Goal: Check status: Check status

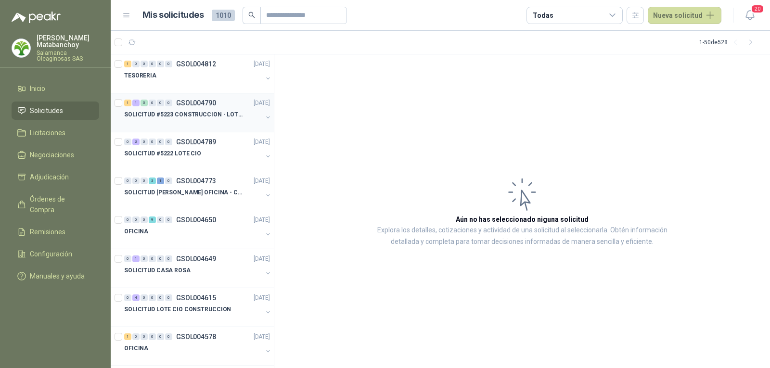
click at [190, 125] on div at bounding box center [193, 124] width 138 height 8
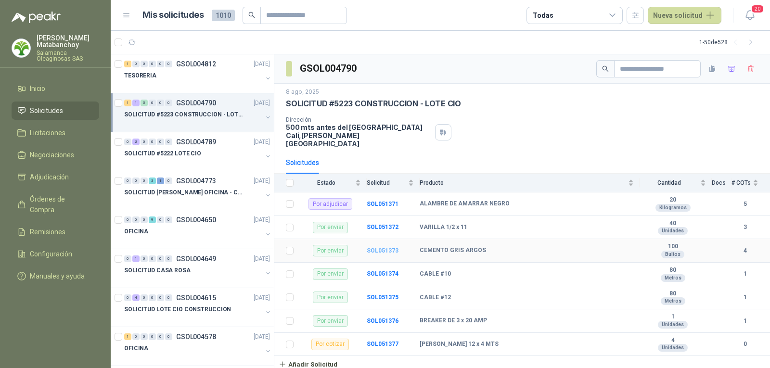
click at [385, 247] on b "SOL051373" at bounding box center [383, 250] width 32 height 7
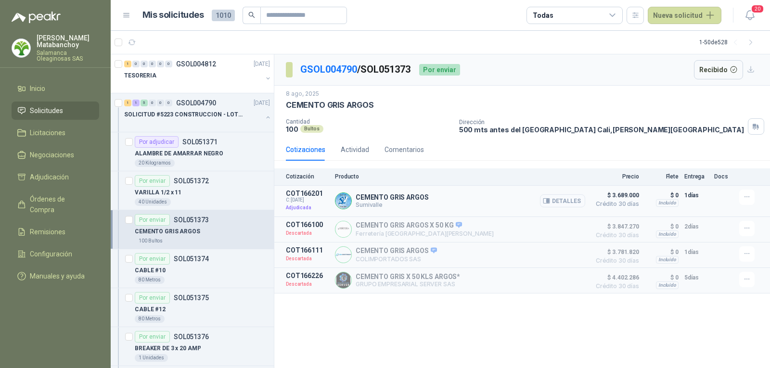
click at [559, 200] on button "Detalles" at bounding box center [562, 200] width 45 height 13
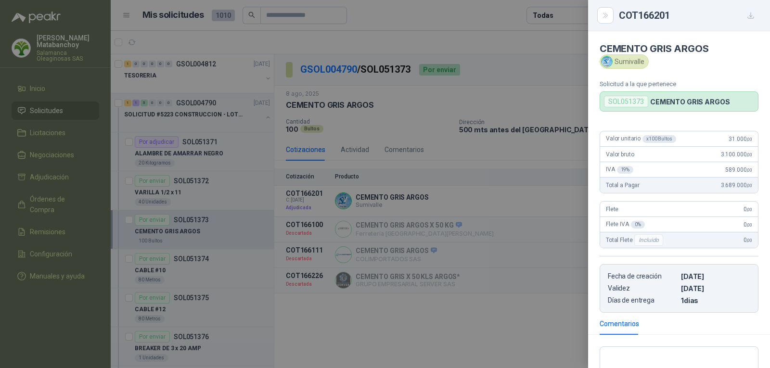
click at [567, 171] on div at bounding box center [385, 184] width 770 height 368
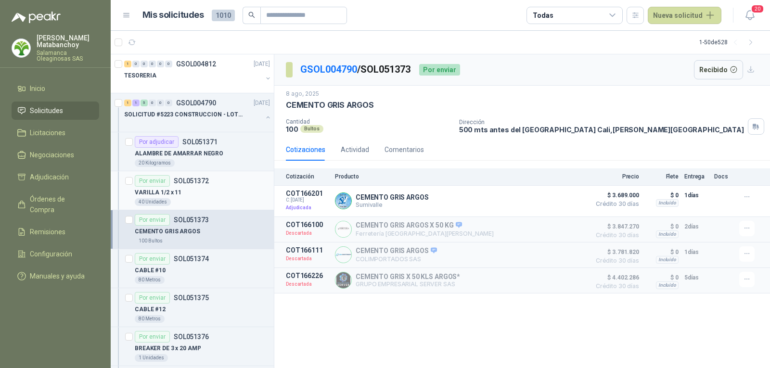
click at [195, 196] on div "VARILLA 1/2 x 11" at bounding box center [202, 193] width 135 height 12
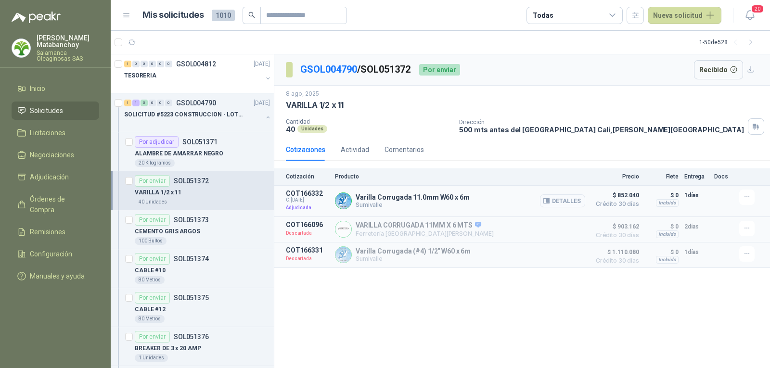
click at [574, 200] on button "Detalles" at bounding box center [562, 200] width 45 height 13
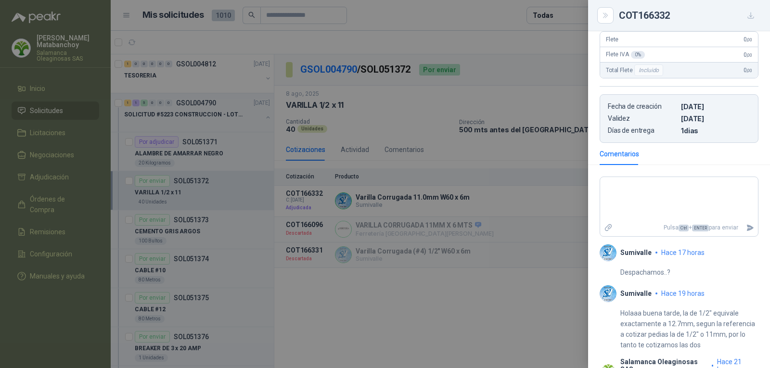
scroll to position [222, 0]
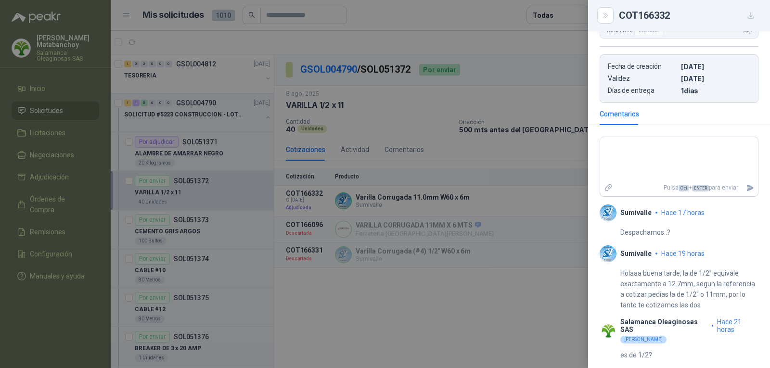
click at [517, 291] on div at bounding box center [385, 184] width 770 height 368
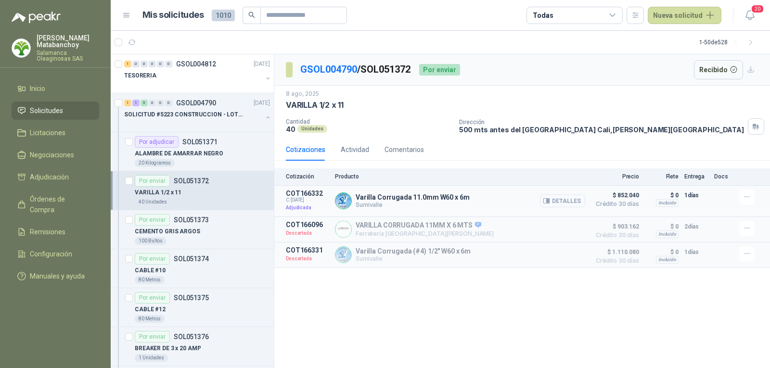
drag, startPoint x: 559, startPoint y: 185, endPoint x: 560, endPoint y: 194, distance: 9.2
click at [559, 189] on article "COT166332 C: [DATE] Adjudicada Varilla Corrugada 11.0mm W60 x 6m Sumivalle Deta…" at bounding box center [521, 201] width 495 height 31
click at [561, 198] on button "Detalles" at bounding box center [562, 200] width 45 height 13
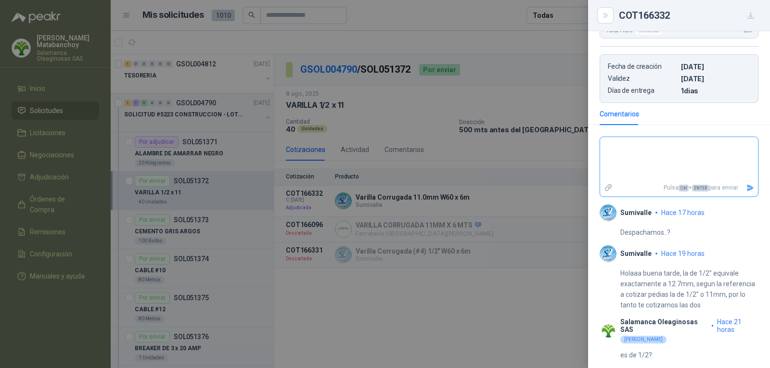
click at [706, 161] on textarea at bounding box center [679, 159] width 158 height 40
drag, startPoint x: 620, startPoint y: 357, endPoint x: 662, endPoint y: 359, distance: 41.9
click at [662, 359] on div "es de 1/2?" at bounding box center [678, 352] width 159 height 16
click at [386, 241] on div at bounding box center [385, 184] width 770 height 368
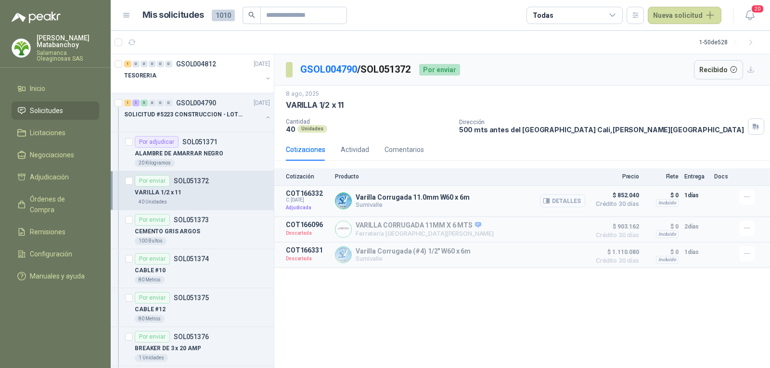
click at [565, 199] on button "Detalles" at bounding box center [562, 200] width 45 height 13
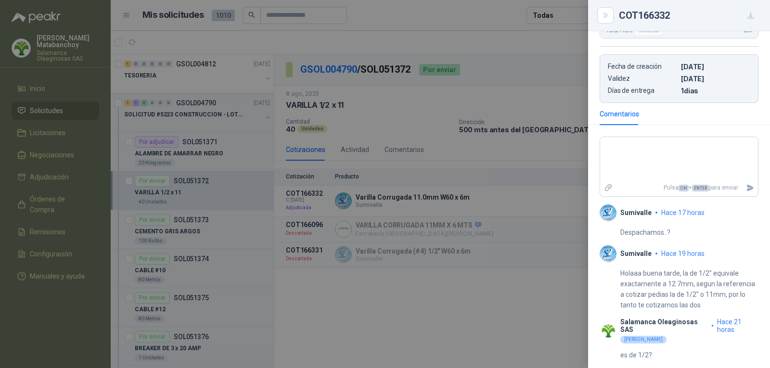
click at [303, 230] on div at bounding box center [385, 184] width 770 height 368
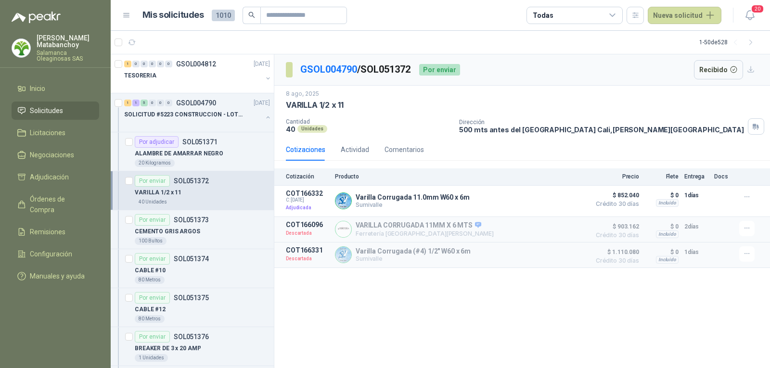
click at [315, 108] on p "VARILLA 1/2 x 11" at bounding box center [315, 105] width 58 height 10
copy p "VARILLA 1/2 x 11"
click at [400, 103] on div "VARILLA 1/2 x 11" at bounding box center [522, 105] width 472 height 10
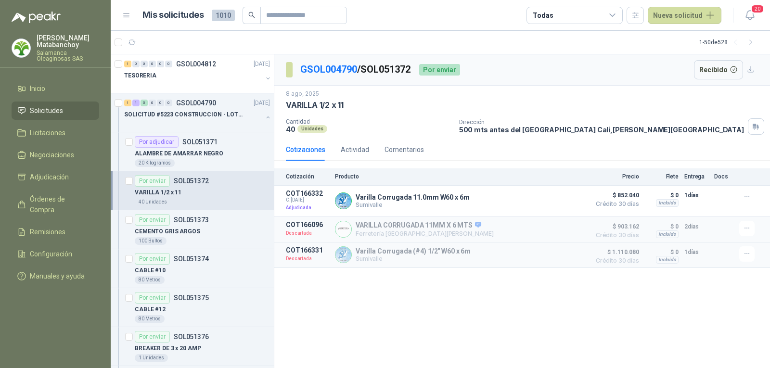
click at [321, 104] on p "VARILLA 1/2 x 11" at bounding box center [315, 105] width 58 height 10
copy p "VARILLA 1/2 x 11"
drag, startPoint x: 359, startPoint y: 115, endPoint x: 345, endPoint y: 115, distance: 13.5
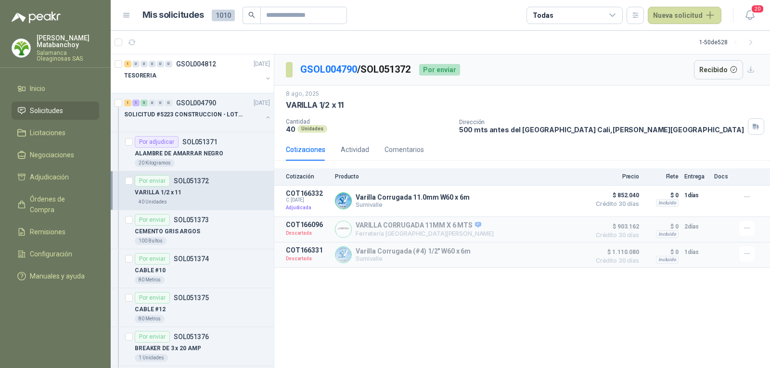
click at [358, 115] on div "[DATE] VARILLA 1/2 x 11 Cantidad 40 Unidades Dirección 500 mts antes del [GEOGR…" at bounding box center [522, 111] width 472 height 45
click at [553, 200] on button "Detalles" at bounding box center [562, 200] width 45 height 13
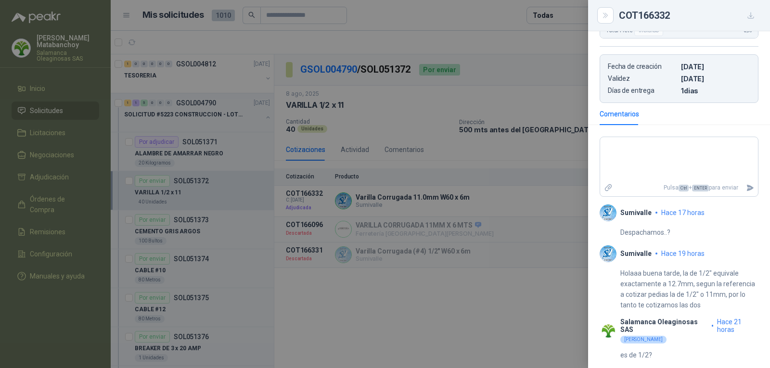
click at [438, 159] on div at bounding box center [385, 184] width 770 height 368
